Goal: Find specific page/section: Find specific page/section

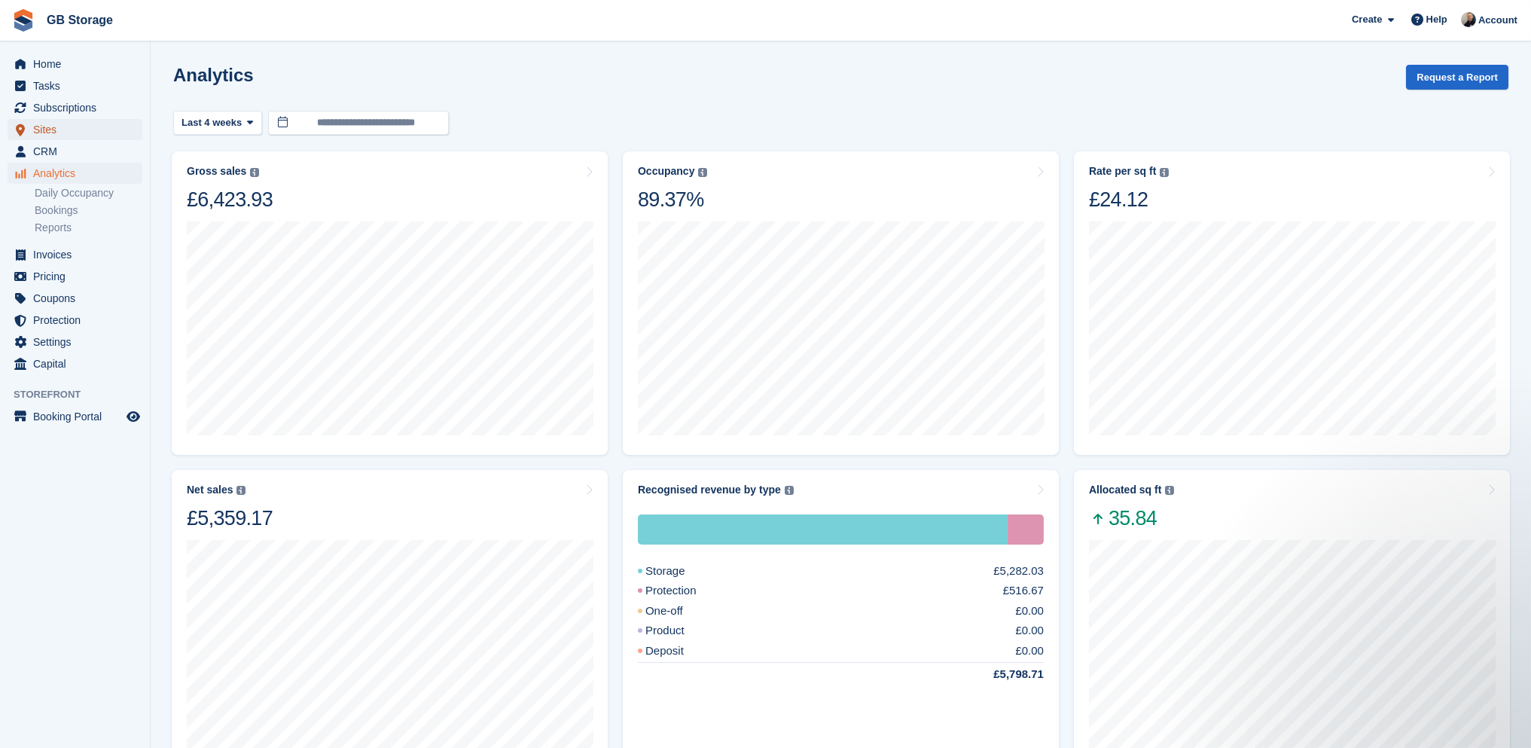
click at [90, 128] on span "Sites" at bounding box center [78, 129] width 90 height 21
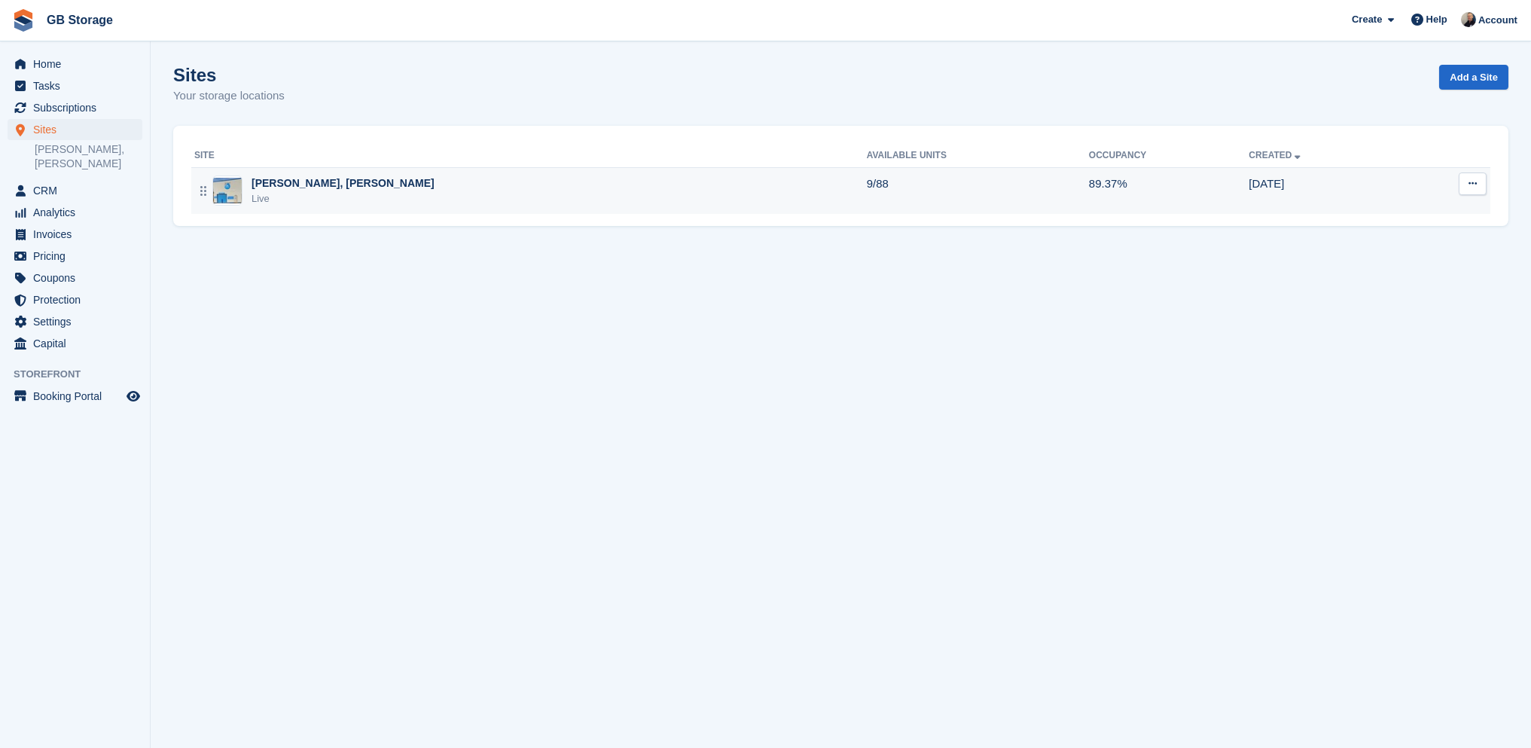
click at [362, 188] on div "[PERSON_NAME], [PERSON_NAME] Live" at bounding box center [530, 190] width 673 height 31
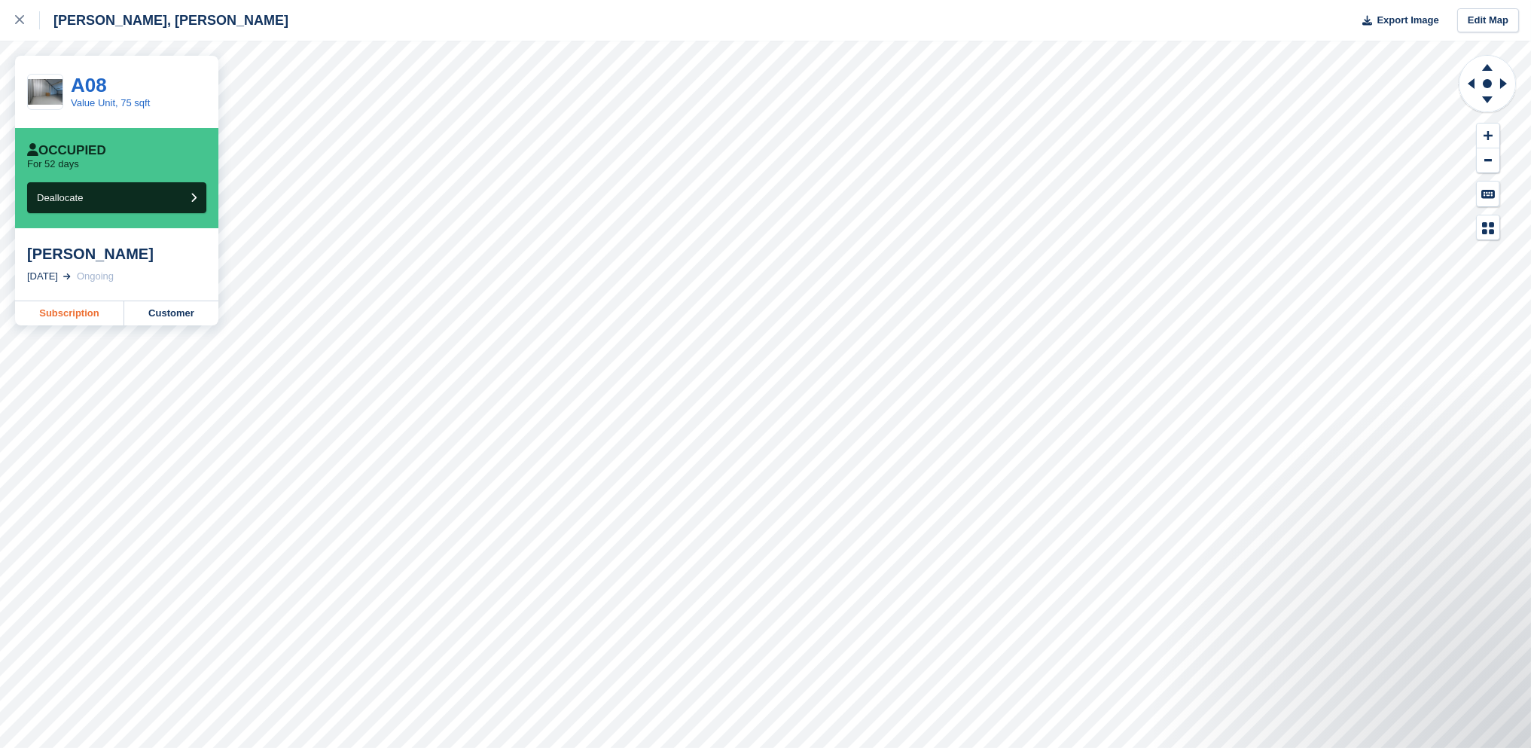
click at [96, 315] on link "Subscription" at bounding box center [69, 313] width 109 height 24
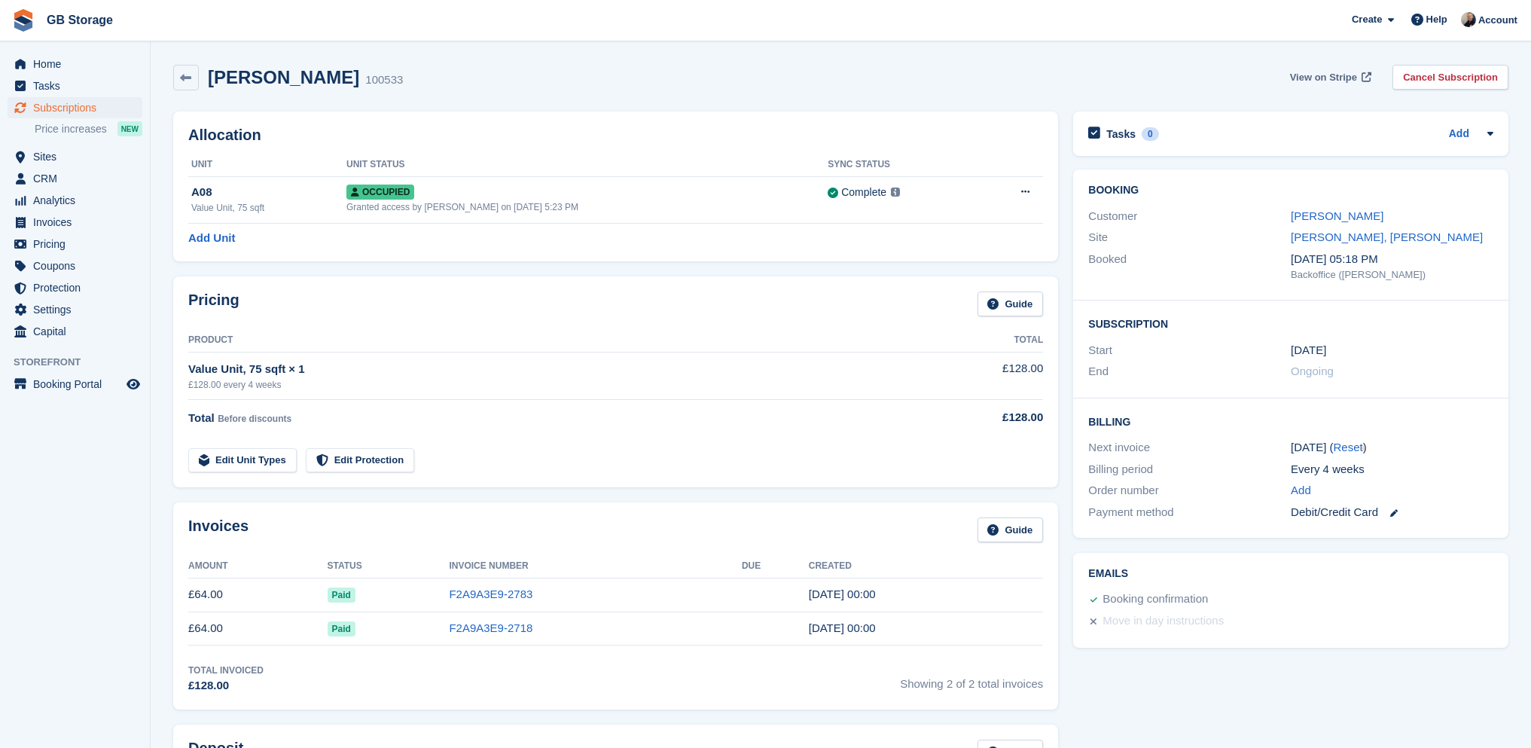
click at [1341, 83] on span "View on Stripe" at bounding box center [1323, 77] width 67 height 15
